Goal: Task Accomplishment & Management: Manage account settings

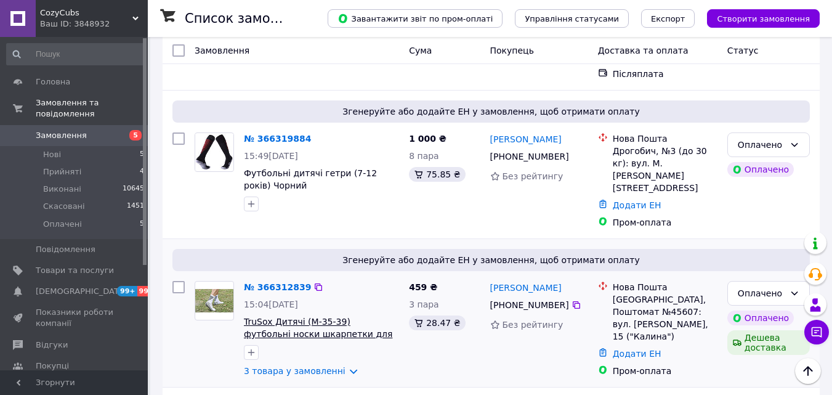
scroll to position [1294, 0]
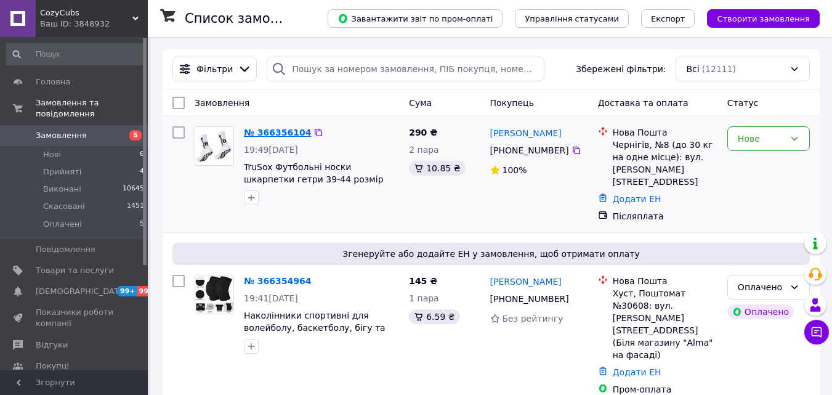
click at [280, 132] on link "№ 366356104" at bounding box center [277, 133] width 67 height 10
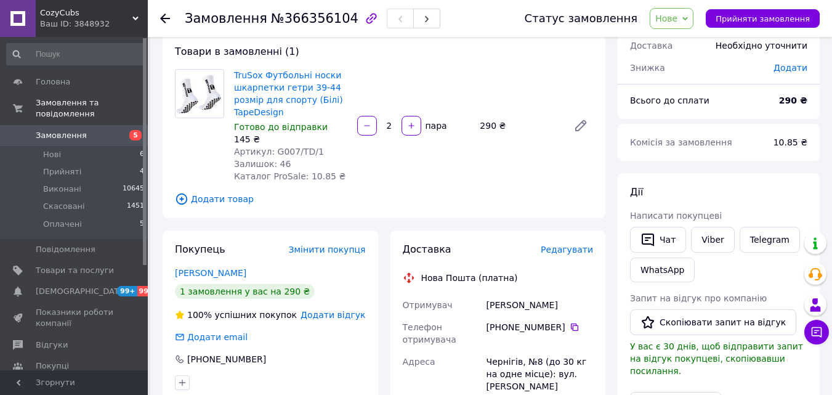
scroll to position [62, 0]
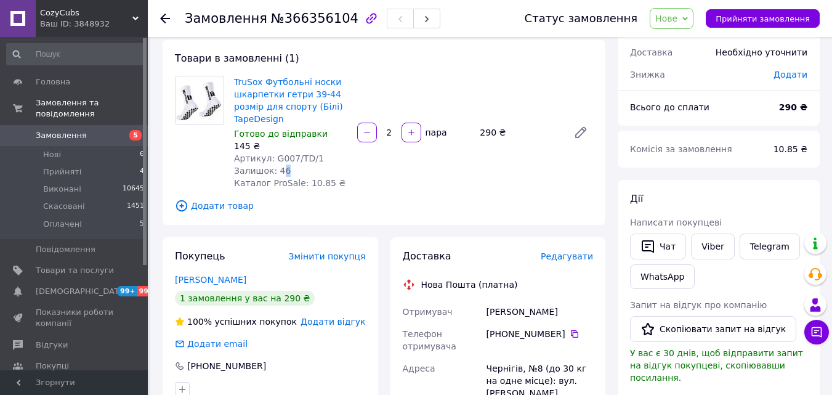
click at [283, 168] on div "Залишок: 46" at bounding box center [290, 171] width 113 height 12
click at [59, 130] on span "Замовлення" at bounding box center [61, 135] width 51 height 11
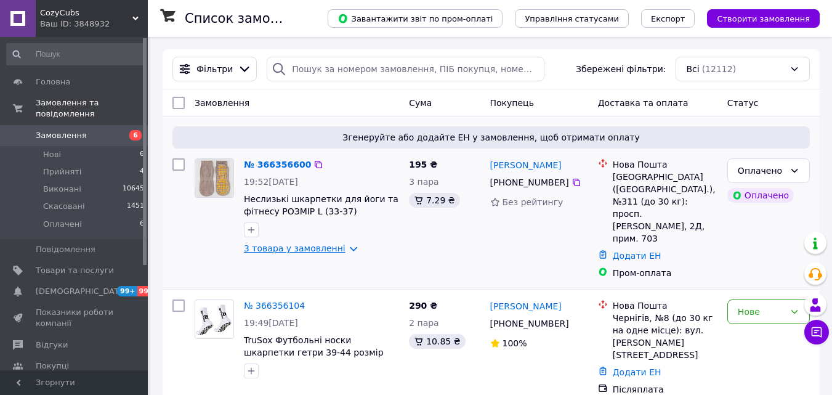
click at [335, 246] on link "3 товара у замовленні" at bounding box center [295, 248] width 102 height 10
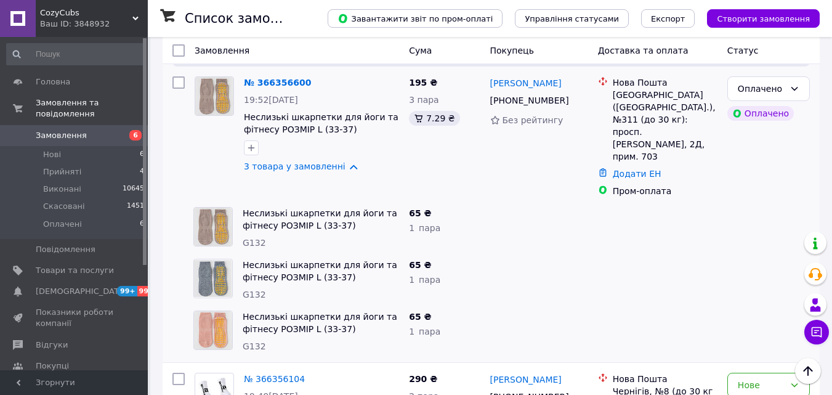
scroll to position [62, 0]
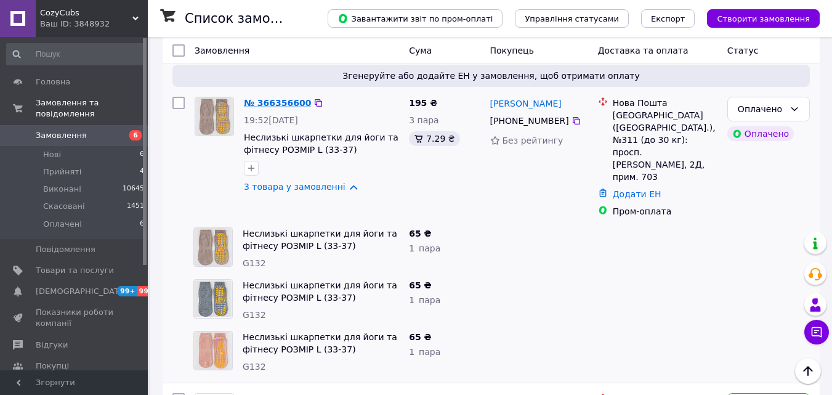
click at [277, 102] on link "№ 366356600" at bounding box center [277, 103] width 67 height 10
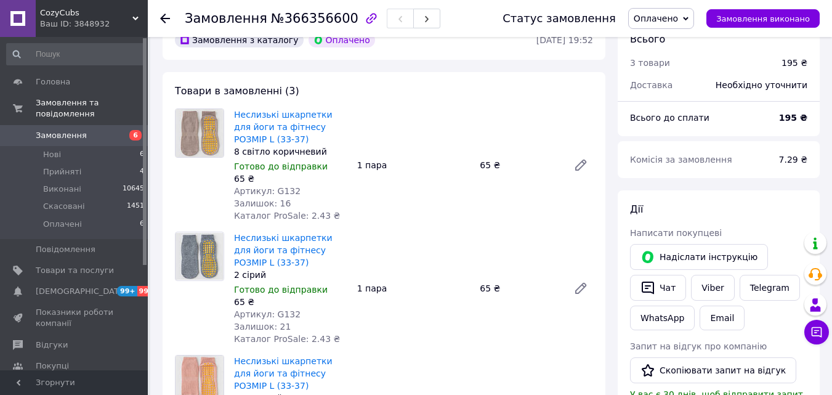
scroll to position [62, 0]
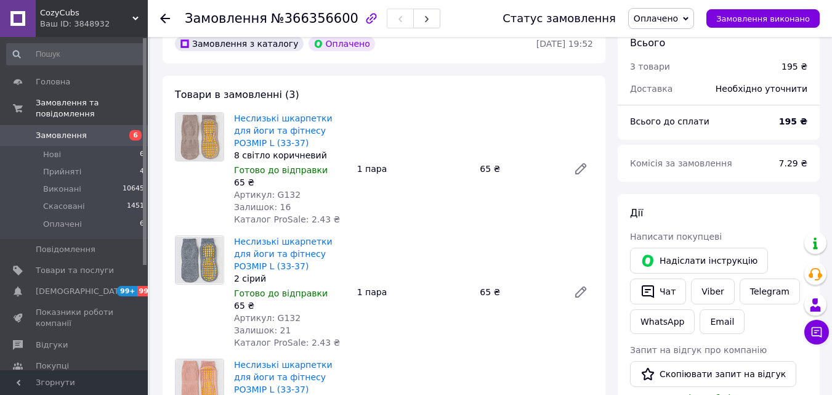
click at [52, 130] on span "Замовлення" at bounding box center [61, 135] width 51 height 11
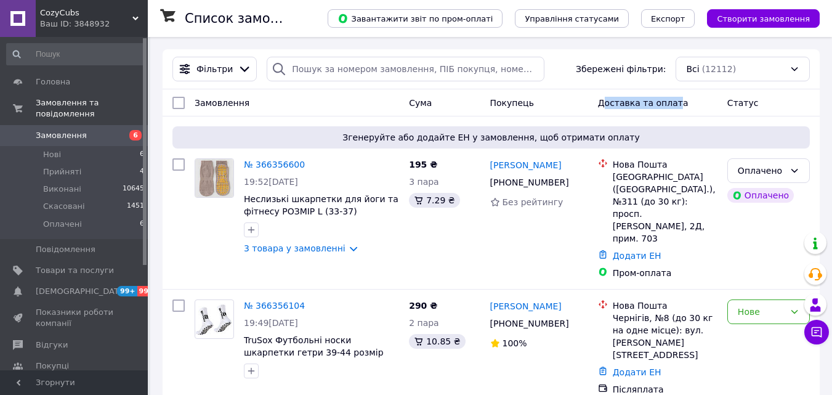
drag, startPoint x: 672, startPoint y: 107, endPoint x: 606, endPoint y: 109, distance: 65.3
click at [606, 109] on div "Доставка та оплата" at bounding box center [657, 103] width 129 height 22
